Goal: Transaction & Acquisition: Purchase product/service

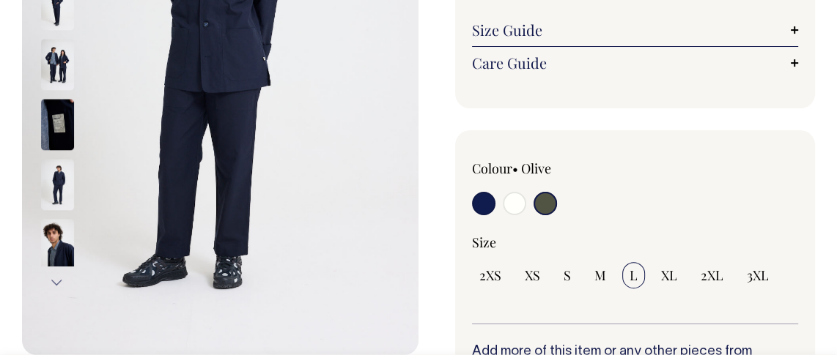
scroll to position [316, 0]
click at [544, 206] on input "radio" at bounding box center [544, 202] width 23 height 23
click at [551, 201] on input "radio" at bounding box center [544, 202] width 23 height 23
click at [549, 204] on input "radio" at bounding box center [544, 202] width 23 height 23
click at [549, 206] on input "radio" at bounding box center [544, 202] width 23 height 23
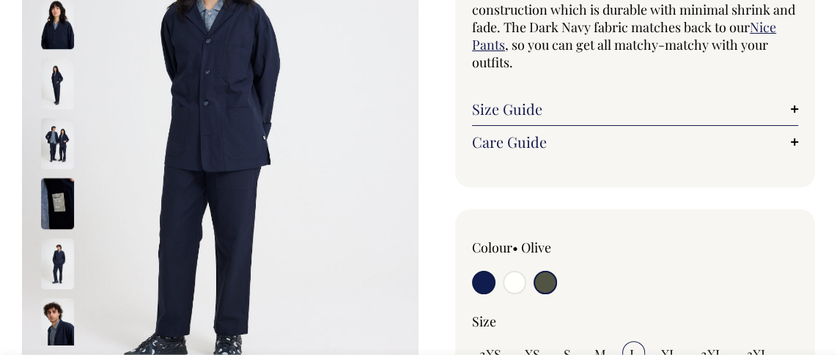
scroll to position [237, 0]
click at [540, 278] on input "radio" at bounding box center [544, 281] width 23 height 23
click at [540, 277] on input "radio" at bounding box center [544, 281] width 23 height 23
click at [517, 275] on input "radio" at bounding box center [514, 281] width 23 height 23
radio input "true"
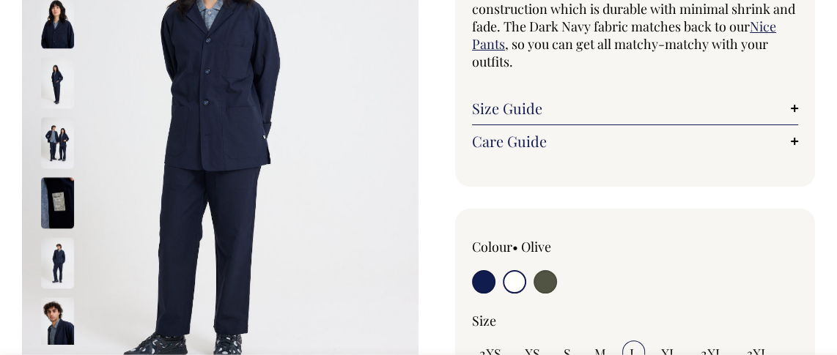
radio input "true"
select select "Off-White"
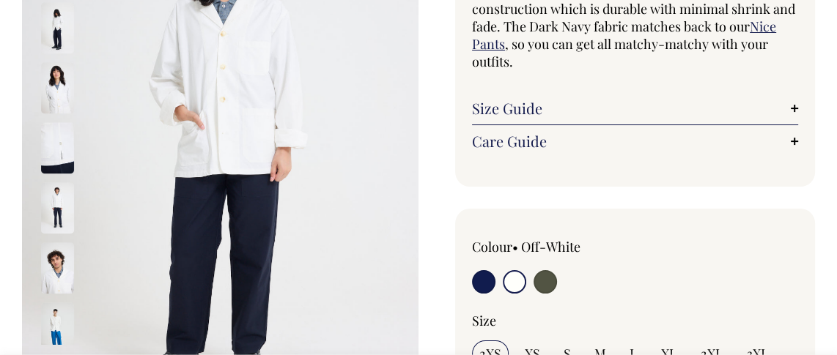
click at [549, 278] on input "radio" at bounding box center [544, 281] width 23 height 23
radio input "true"
select select "Olive"
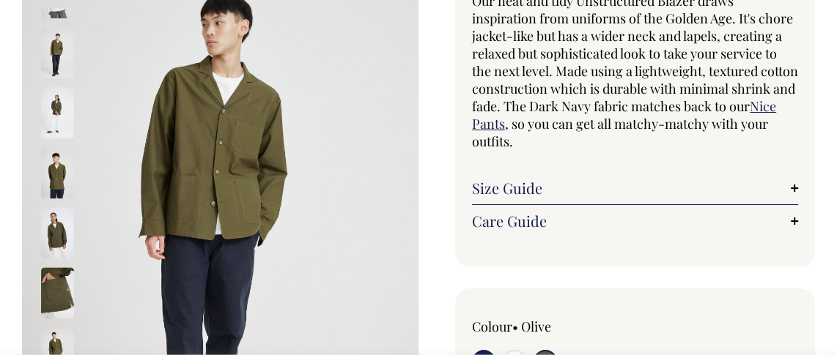
scroll to position [158, 0]
